Goal: Task Accomplishment & Management: Manage account settings

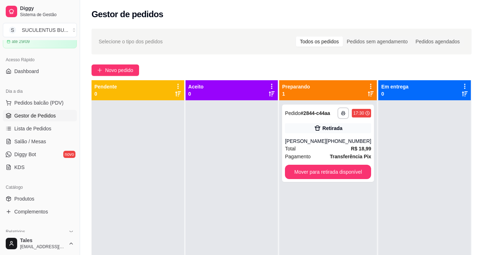
scroll to position [107, 0]
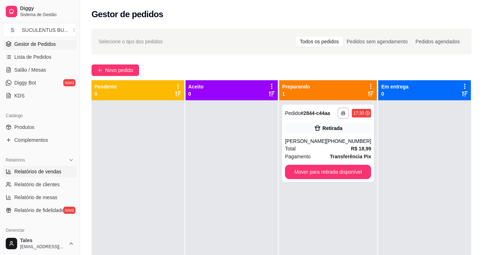
click at [23, 170] on span "Relatórios de vendas" at bounding box center [37, 171] width 47 height 7
select select "ALL"
select select "0"
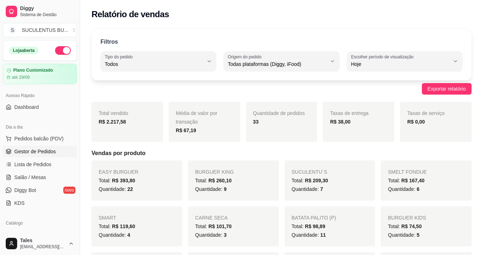
click at [47, 150] on span "Gestor de Pedidos" at bounding box center [34, 151] width 41 height 7
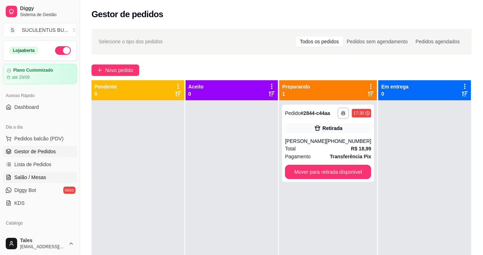
click at [38, 178] on span "Salão / Mesas" at bounding box center [30, 176] width 32 height 7
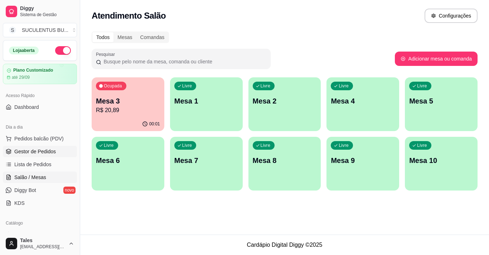
click at [29, 151] on span "Gestor de Pedidos" at bounding box center [34, 151] width 41 height 7
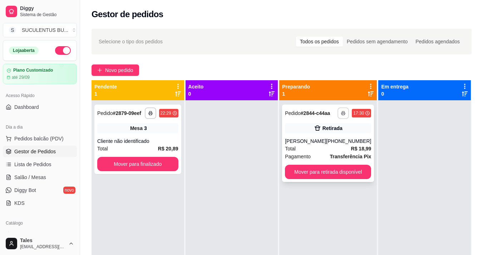
click at [342, 111] on polyline "button" at bounding box center [343, 111] width 2 height 1
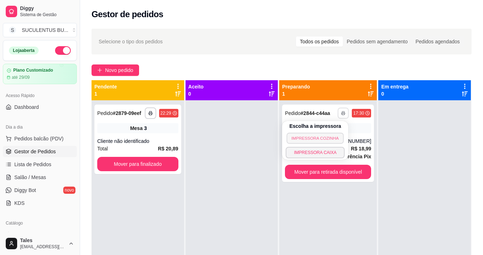
click at [321, 139] on button "IMPRESSORA COZINHA" at bounding box center [315, 137] width 57 height 11
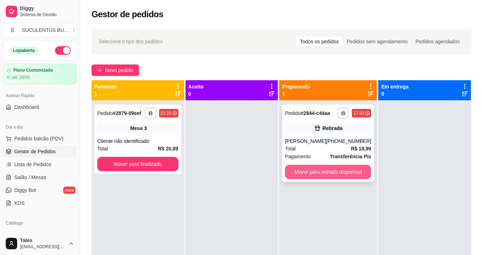
click at [341, 168] on button "Mover para retirada disponível" at bounding box center [328, 172] width 86 height 14
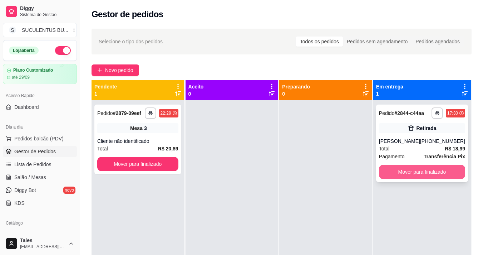
click at [406, 173] on button "Mover para finalizado" at bounding box center [422, 172] width 86 height 14
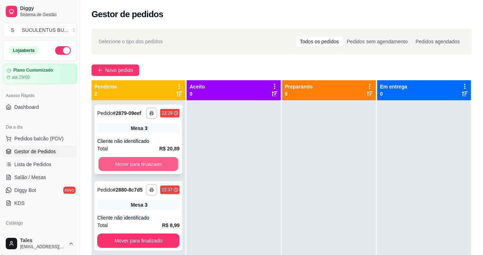
click at [169, 159] on button "Mover para finalizado" at bounding box center [138, 164] width 80 height 14
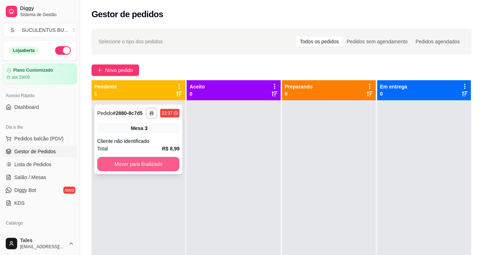
click at [163, 166] on button "Mover para finalizado" at bounding box center [138, 164] width 82 height 14
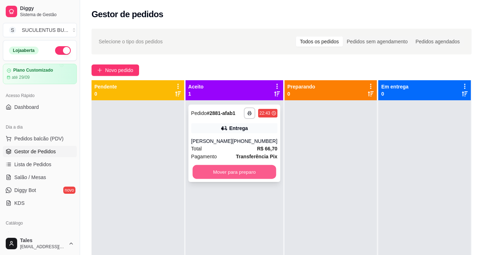
click at [228, 170] on button "Mover para preparo" at bounding box center [234, 172] width 84 height 14
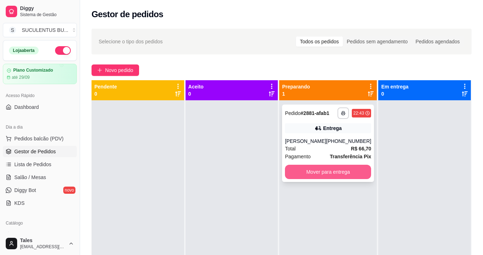
click at [304, 171] on button "Mover para entrega" at bounding box center [328, 172] width 86 height 14
